Goal: Transaction & Acquisition: Purchase product/service

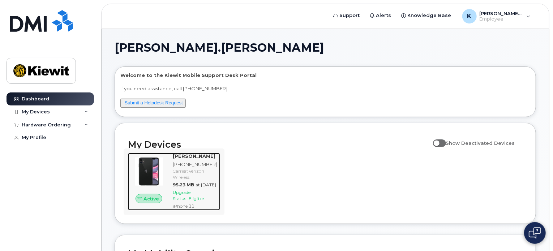
click at [190, 201] on span "Upgrade Status:" at bounding box center [182, 196] width 18 height 12
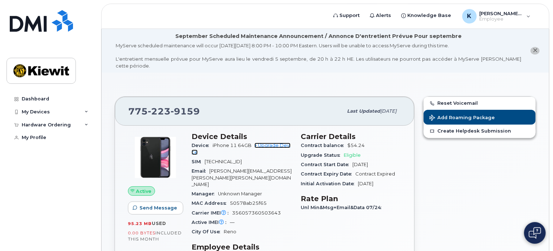
drag, startPoint x: 271, startPoint y: 140, endPoint x: 270, endPoint y: 157, distance: 17.0
click at [271, 143] on link "+ Upgrade Device" at bounding box center [241, 149] width 99 height 12
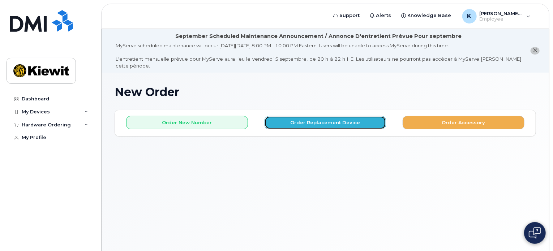
click at [295, 118] on button "Order Replacement Device" at bounding box center [326, 122] width 122 height 13
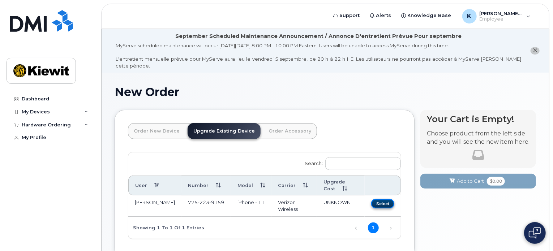
click at [380, 199] on button "Select" at bounding box center [382, 203] width 23 height 9
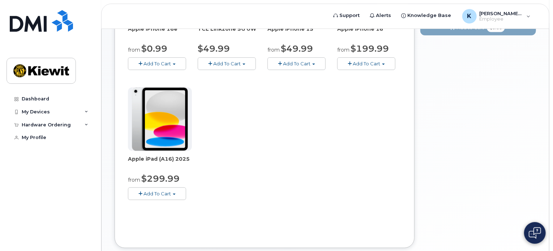
scroll to position [155, 0]
